Goal: Task Accomplishment & Management: Complete application form

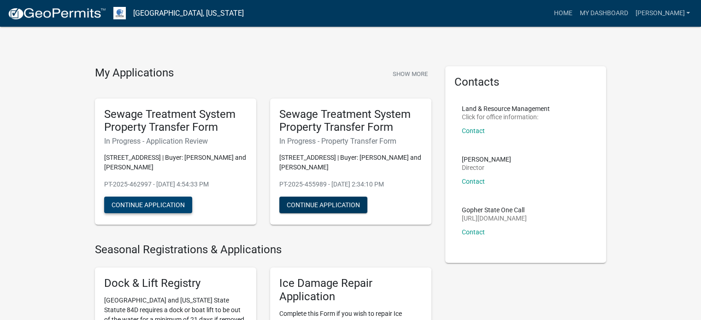
click at [153, 206] on button "Continue Application" at bounding box center [148, 205] width 88 height 17
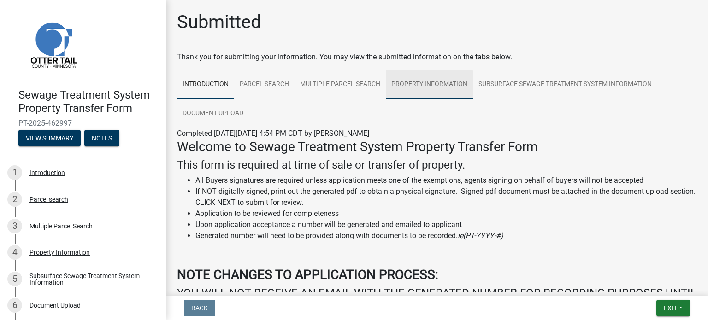
click at [398, 84] on link "Property Information" at bounding box center [429, 85] width 87 height 30
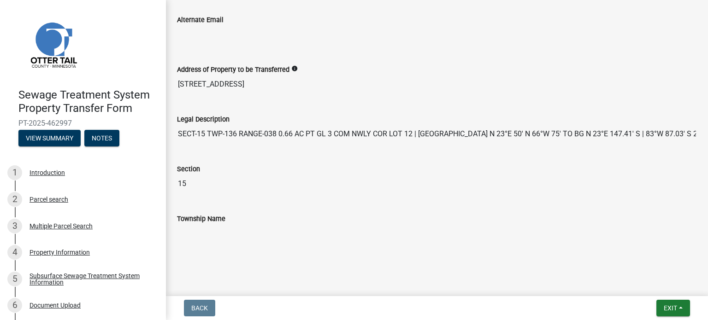
scroll to position [588, 0]
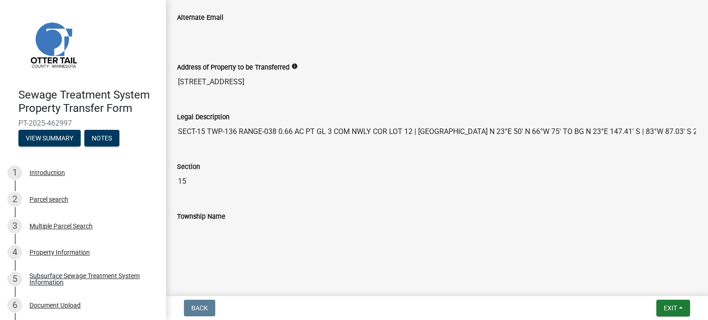
click at [207, 136] on input "SECT-15 TWP-136 RANGE-038 0.66 AC PT GL 3 COM NWLY COR LOT 12 | [GEOGRAPHIC_DAT…" at bounding box center [437, 132] width 520 height 18
click at [265, 141] on div "Legal Description SECT-15 TWP-136 RANGE-038 0.66 AC PT GL 3 COM NWLY COR LOT 12…" at bounding box center [437, 124] width 534 height 50
click at [179, 129] on input "SECT-15 TWP-136 RANGE-038 0.66 AC PT GL 3 COM NWLY COR LOT 12 | [GEOGRAPHIC_DAT…" at bounding box center [437, 132] width 520 height 18
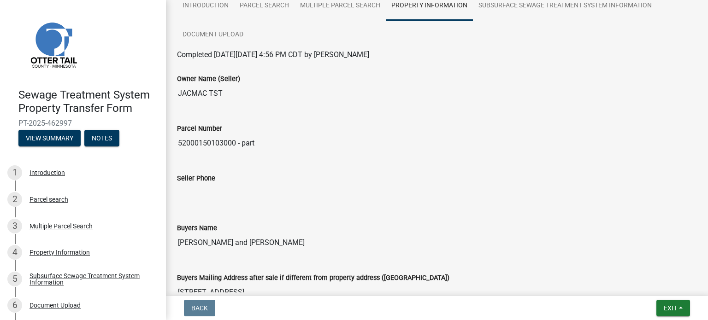
scroll to position [0, 0]
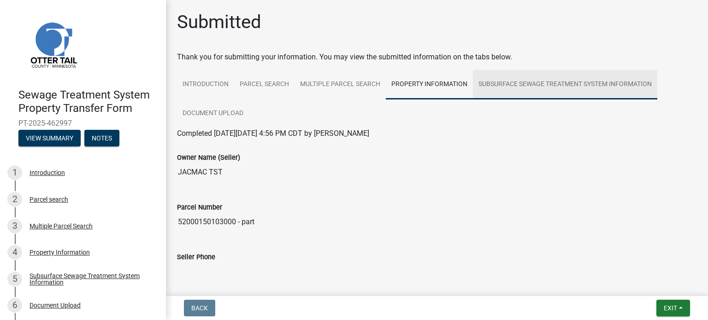
click at [538, 87] on link "Subsurface Sewage Treatment System Information" at bounding box center [565, 85] width 184 height 30
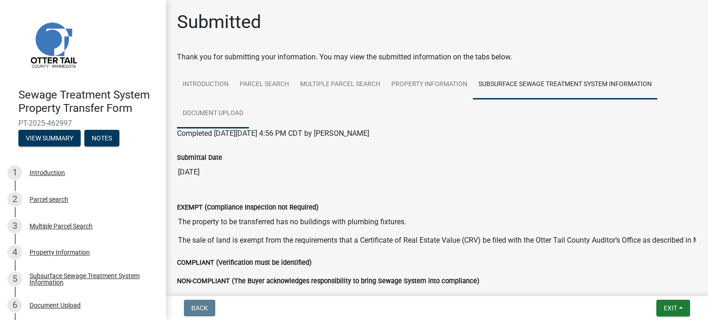
click at [208, 115] on link "Document Upload" at bounding box center [213, 114] width 72 height 30
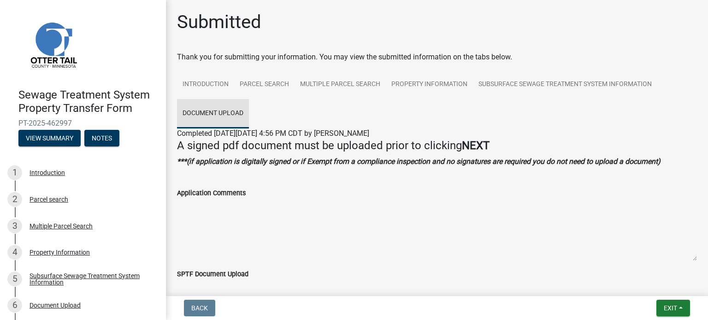
click at [208, 112] on link "Document Upload" at bounding box center [213, 114] width 72 height 30
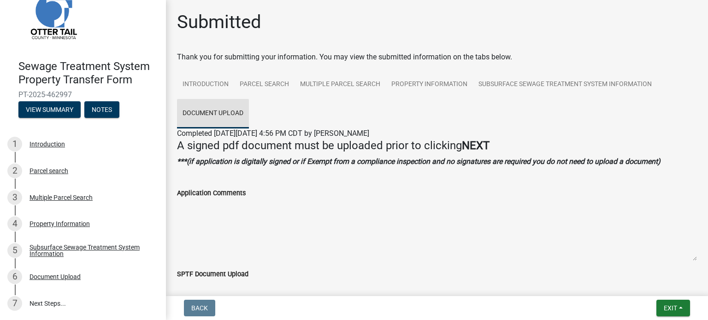
click at [214, 111] on link "Document Upload" at bounding box center [213, 114] width 72 height 30
drag, startPoint x: 214, startPoint y: 111, endPoint x: 208, endPoint y: 110, distance: 6.0
click at [208, 110] on link "Document Upload" at bounding box center [213, 114] width 72 height 30
click at [47, 276] on div "Document Upload" at bounding box center [55, 277] width 51 height 6
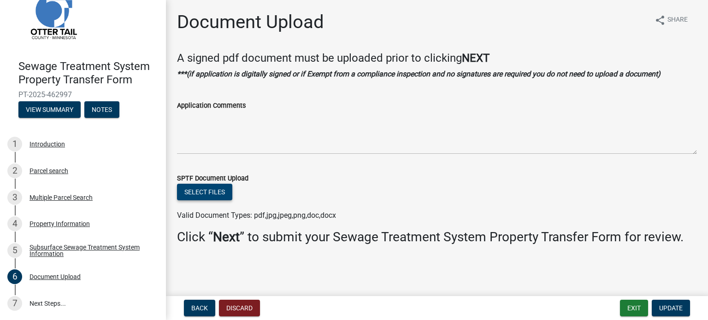
click at [217, 194] on button "Select files" at bounding box center [204, 192] width 55 height 17
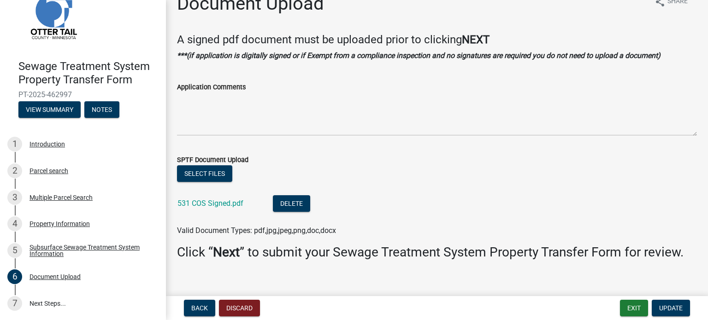
scroll to position [29, 0]
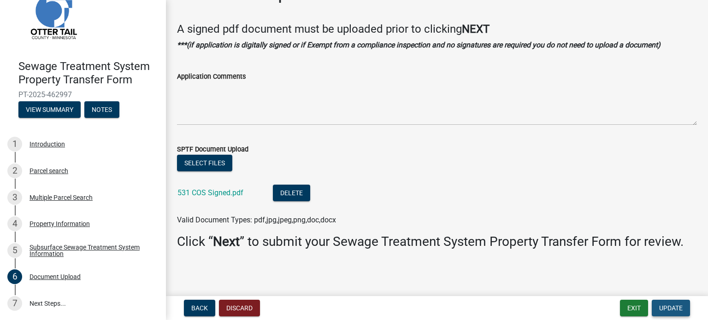
click at [672, 309] on span "Update" at bounding box center [671, 308] width 24 height 7
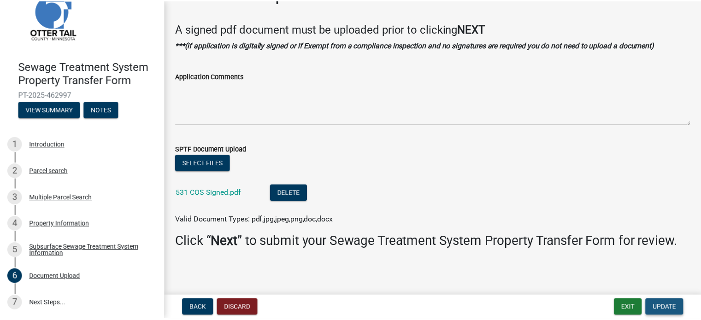
scroll to position [0, 0]
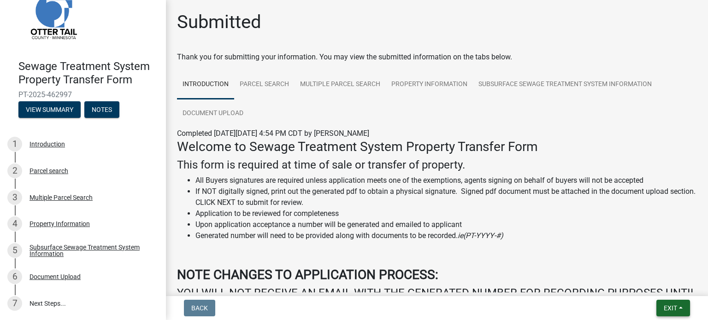
click at [672, 309] on span "Exit" at bounding box center [670, 308] width 13 height 7
click at [653, 288] on button "Save & Exit" at bounding box center [654, 284] width 74 height 22
